Goal: Communication & Community: Participate in discussion

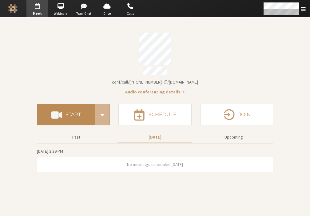
click at [72, 108] on button "Start" at bounding box center [66, 115] width 58 height 22
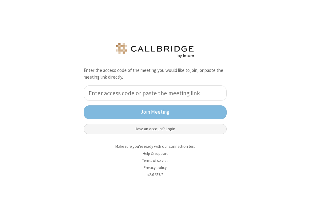
click at [147, 128] on button "Have an account? Login" at bounding box center [155, 129] width 143 height 10
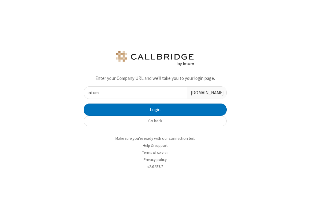
type input "iotum"
click at [84, 104] on button "Login" at bounding box center [155, 110] width 143 height 12
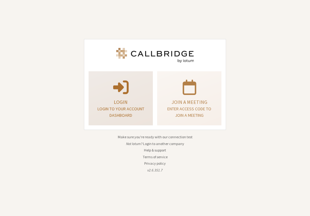
click at [133, 97] on div "Login Login to your account dashboard" at bounding box center [120, 98] width 57 height 49
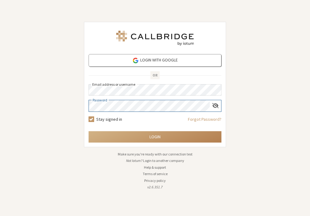
click at [89, 131] on button "Login" at bounding box center [155, 136] width 133 height 11
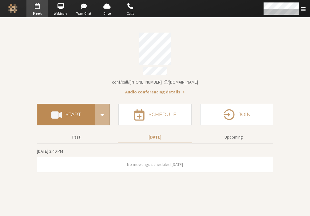
click at [74, 104] on button "Start" at bounding box center [66, 115] width 58 height 22
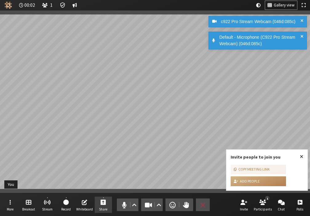
click at [108, 206] on button "Share" at bounding box center [103, 205] width 17 height 17
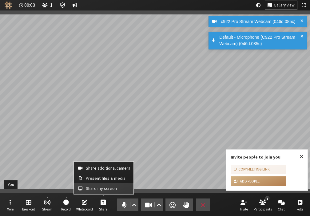
click at [104, 186] on span "Share my screen" at bounding box center [108, 188] width 45 height 5
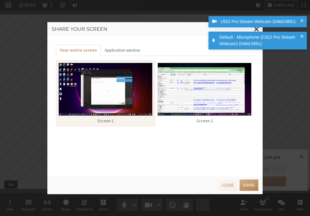
click at [183, 94] on img at bounding box center [204, 89] width 94 height 53
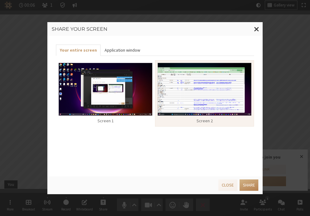
click at [125, 54] on button "Application window" at bounding box center [121, 50] width 43 height 11
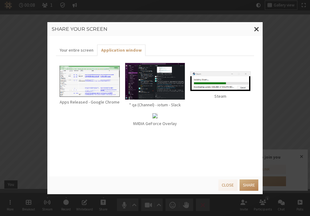
click at [172, 85] on img at bounding box center [155, 81] width 61 height 37
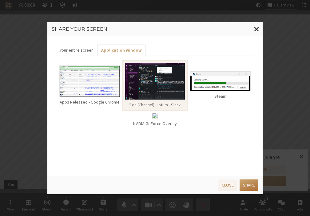
click at [249, 183] on button "Share" at bounding box center [248, 184] width 19 height 11
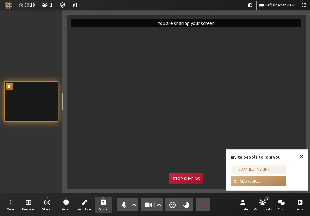
click at [191, 181] on button "Stop sharing" at bounding box center [186, 178] width 34 height 11
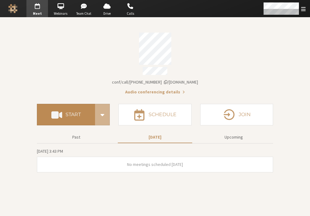
click at [67, 115] on h4 "Start" at bounding box center [72, 114] width 15 height 5
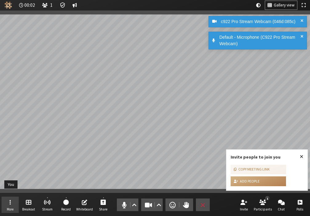
click at [11, 203] on button "More" at bounding box center [10, 205] width 17 height 17
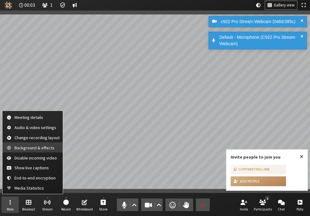
click at [33, 148] on span "Background & effects" at bounding box center [36, 148] width 45 height 5
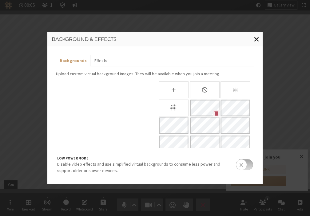
click at [258, 39] on span "Close modal" at bounding box center [256, 39] width 5 height 8
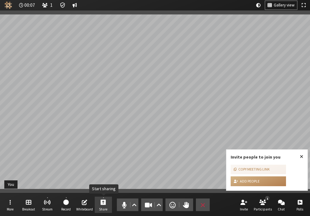
click at [98, 201] on button "Share" at bounding box center [103, 205] width 17 height 17
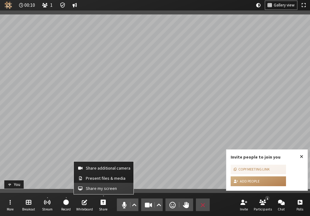
click at [102, 185] on button "Share my screen" at bounding box center [104, 188] width 60 height 11
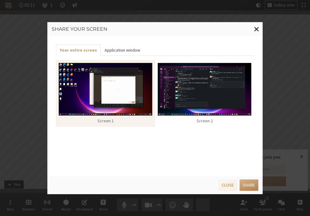
click at [129, 52] on button "Application window" at bounding box center [121, 50] width 43 height 11
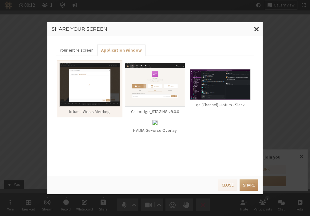
click at [206, 85] on img at bounding box center [220, 84] width 61 height 31
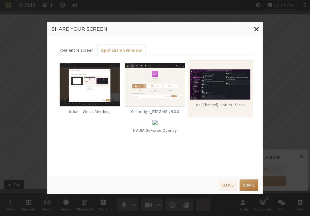
click at [246, 185] on button "Share" at bounding box center [248, 184] width 19 height 11
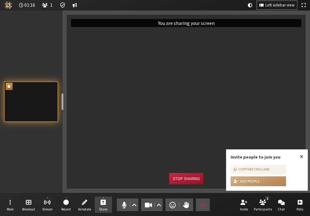
click at [183, 179] on button "Stop sharing" at bounding box center [186, 178] width 34 height 11
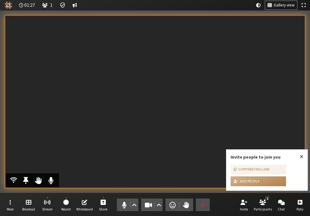
drag, startPoint x: 29, startPoint y: 0, endPoint x: 91, endPoint y: 103, distance: 119.8
click at [91, 103] on video "Participants" at bounding box center [155, 101] width 300 height 173
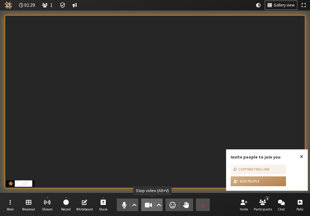
click at [143, 202] on button "Video" at bounding box center [152, 205] width 22 height 13
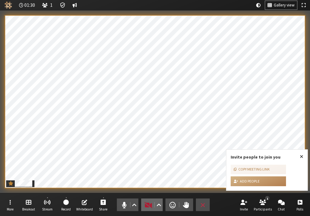
click at [144, 202] on button "Video" at bounding box center [152, 205] width 22 height 13
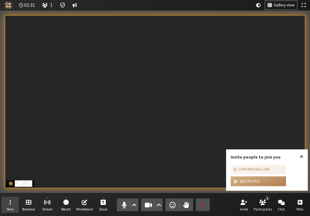
click at [14, 203] on button "More" at bounding box center [10, 205] width 17 height 17
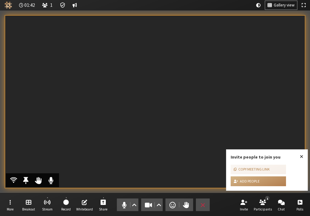
click at [125, 63] on video "Participants" at bounding box center [155, 101] width 300 height 173
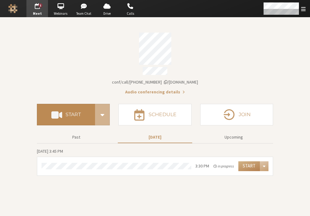
click at [72, 108] on button "Start" at bounding box center [66, 115] width 58 height 22
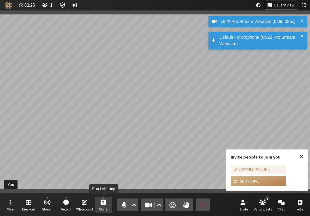
click at [104, 204] on span "Start sharing" at bounding box center [103, 202] width 6 height 7
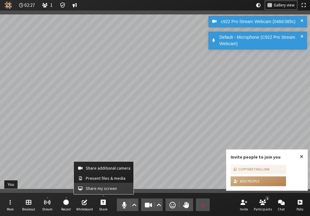
click at [106, 186] on span "Share my screen" at bounding box center [108, 188] width 45 height 5
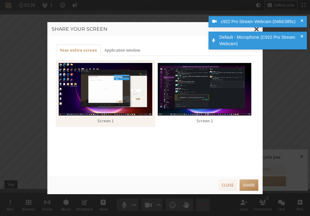
click at [182, 79] on img at bounding box center [204, 89] width 94 height 53
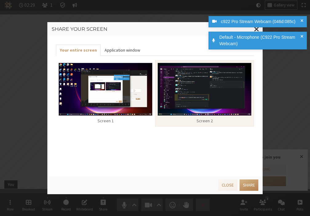
click at [116, 52] on button "Application window" at bounding box center [121, 50] width 43 height 11
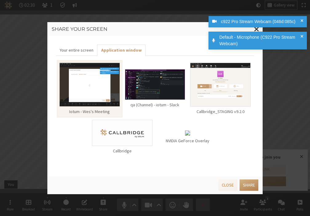
click at [159, 89] on img at bounding box center [155, 84] width 61 height 31
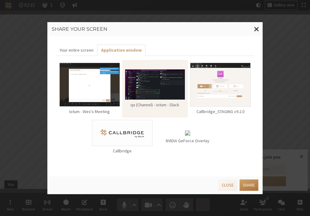
click at [247, 186] on button "Share" at bounding box center [248, 184] width 19 height 11
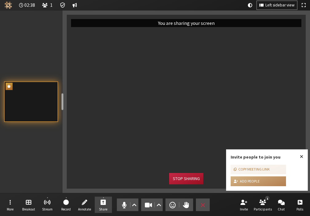
click at [174, 178] on button "Stop sharing" at bounding box center [186, 178] width 34 height 11
